Goal: Transaction & Acquisition: Obtain resource

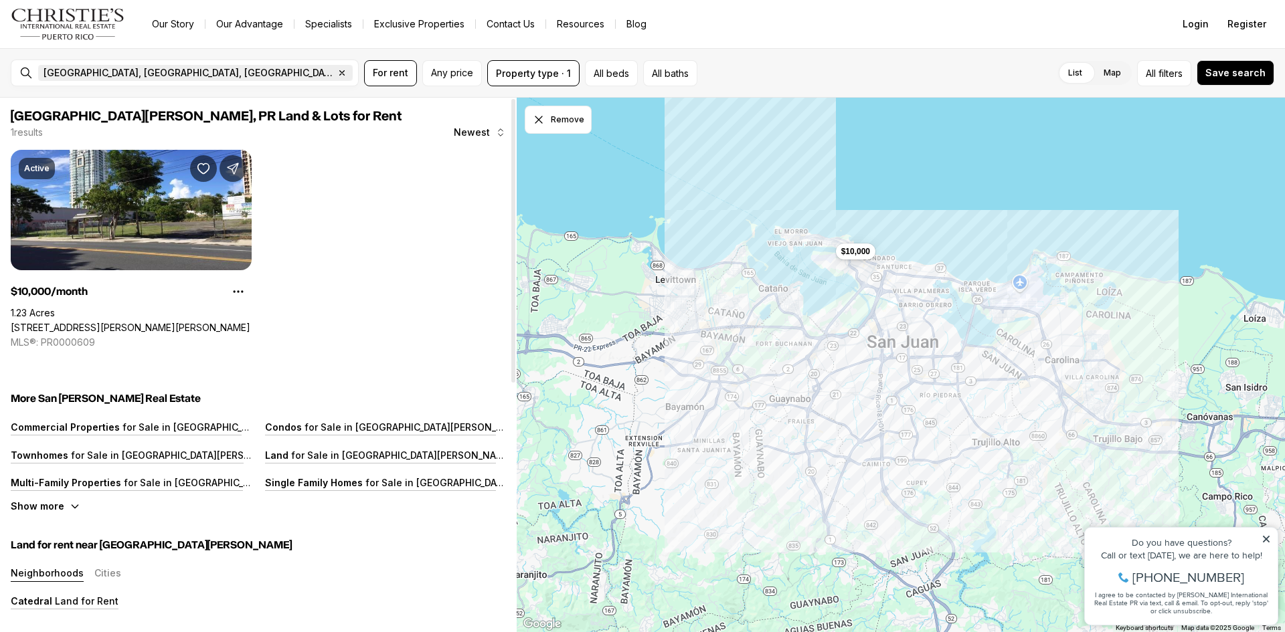
click at [337, 73] on icon "button" at bounding box center [342, 73] width 11 height 11
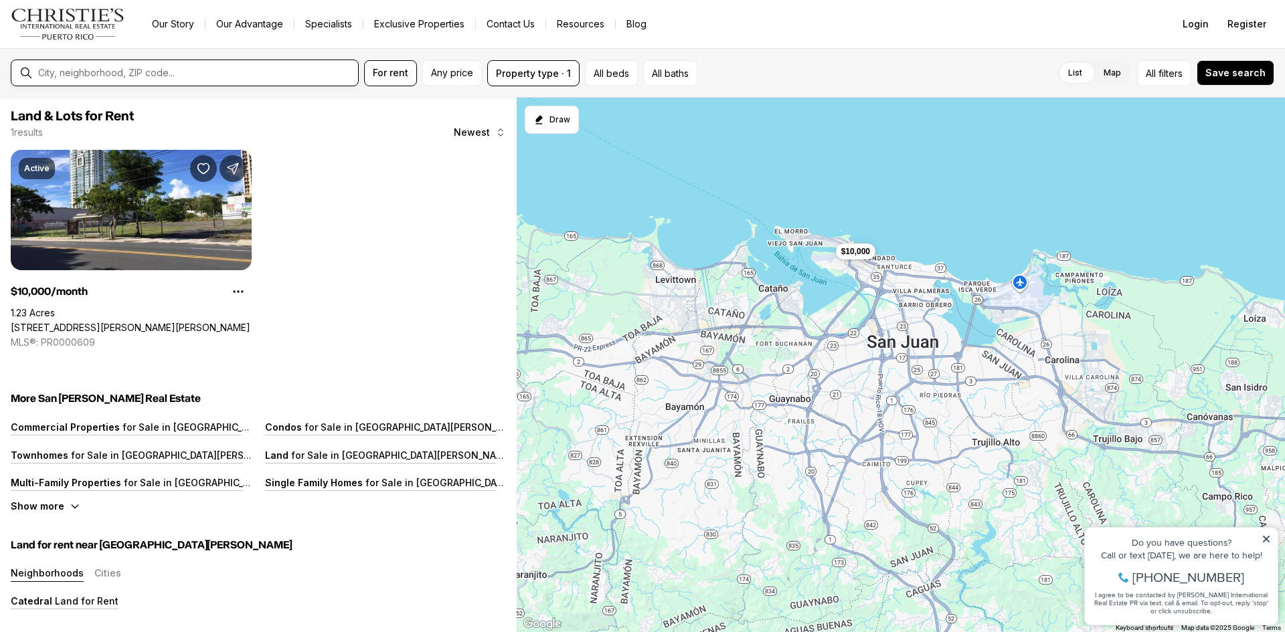
click at [145, 76] on input "text" at bounding box center [195, 73] width 315 height 11
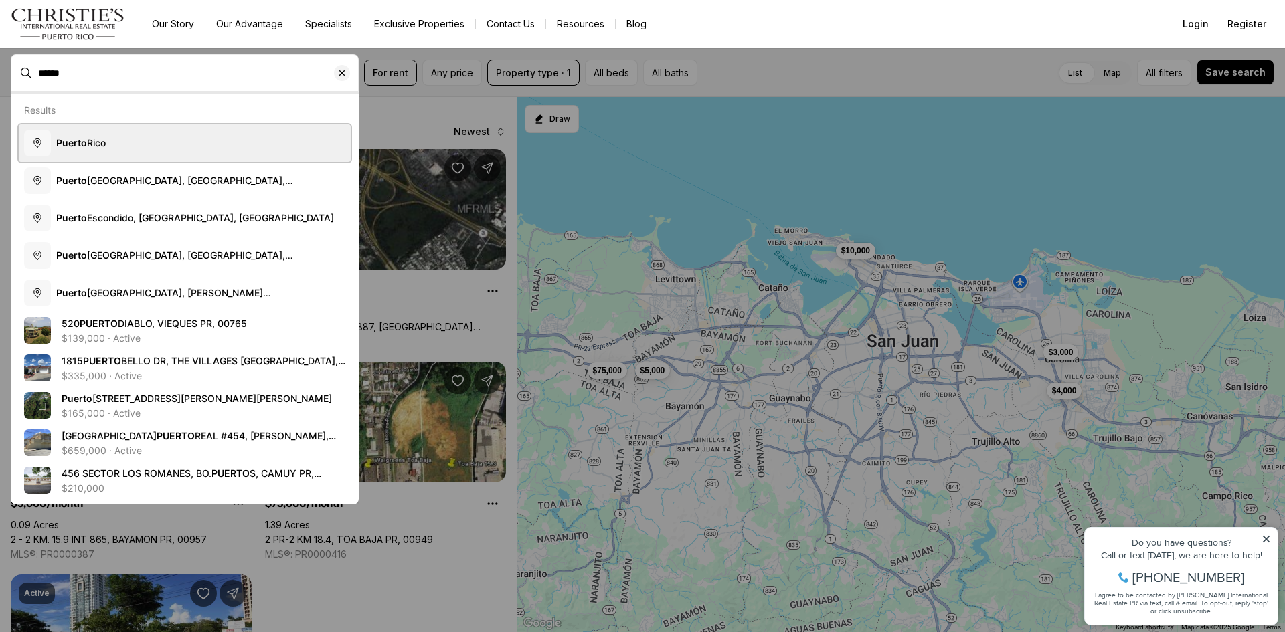
click at [88, 134] on button "Puerto Rico" at bounding box center [185, 142] width 332 height 37
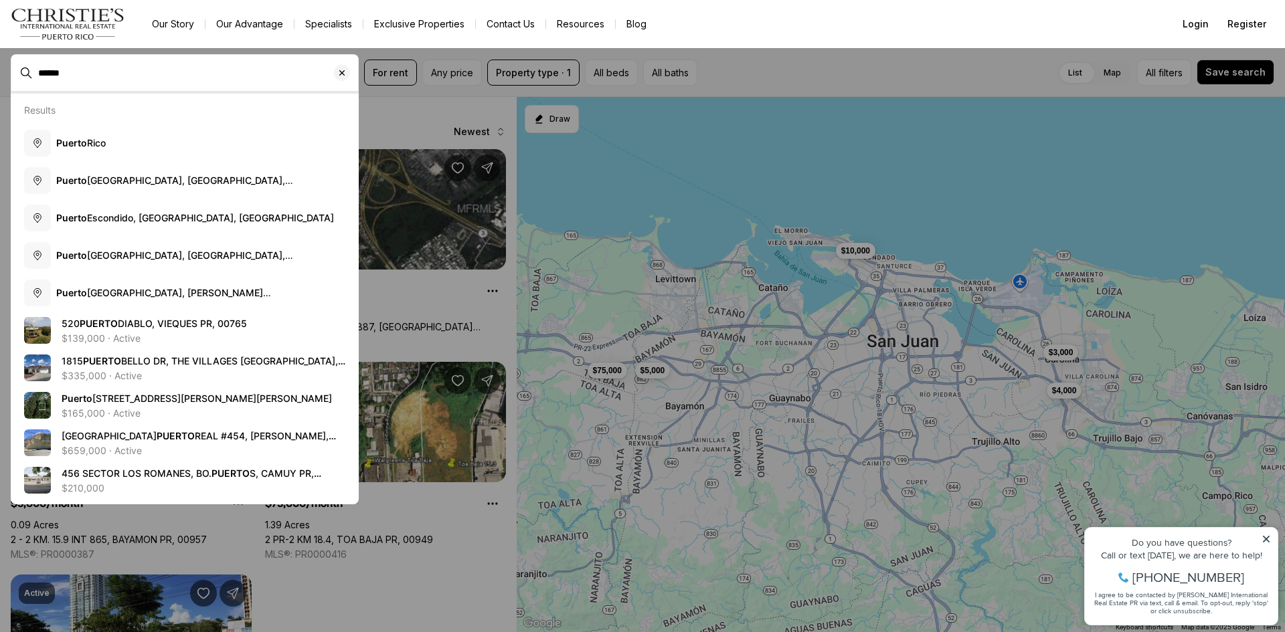
type input "**********"
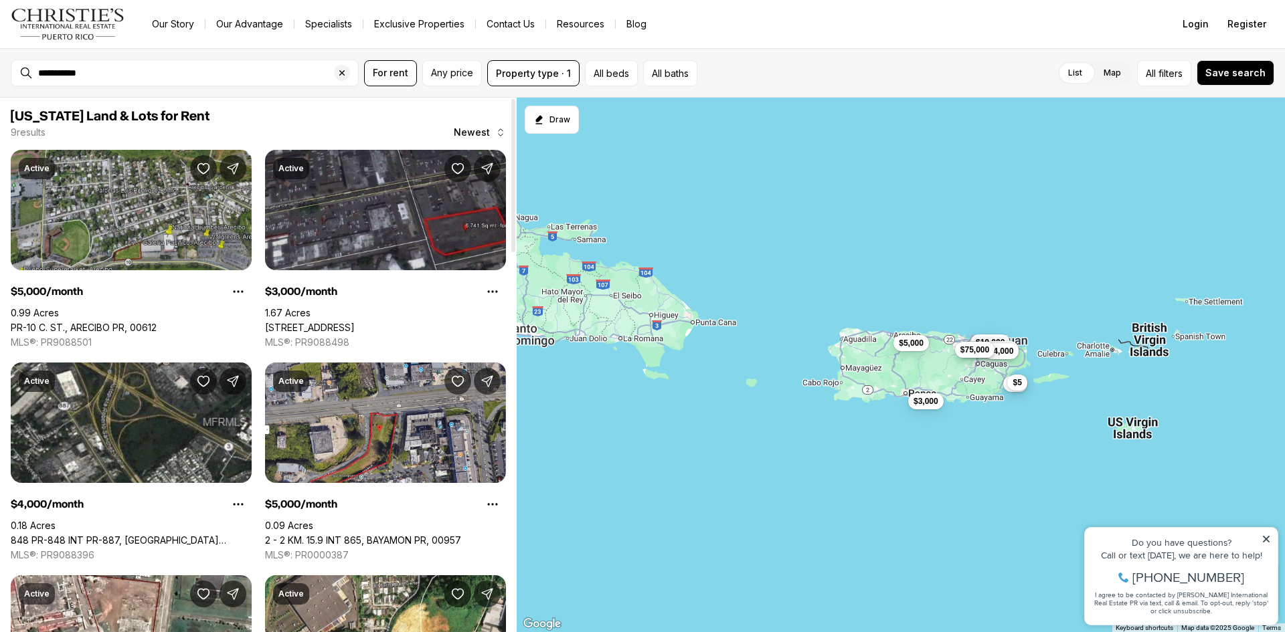
click at [157, 322] on link "PR-10 C. ST., ARECIBO PR, 00612" at bounding box center [84, 328] width 146 height 12
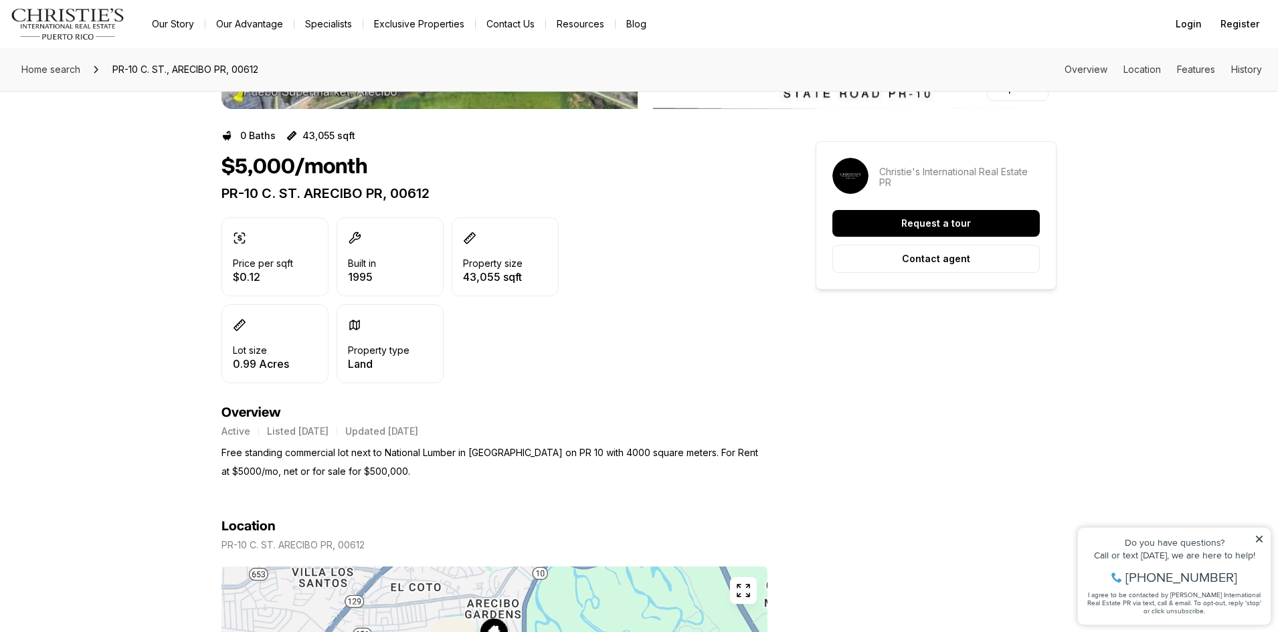
scroll to position [268, 0]
